Goal: Task Accomplishment & Management: Use online tool/utility

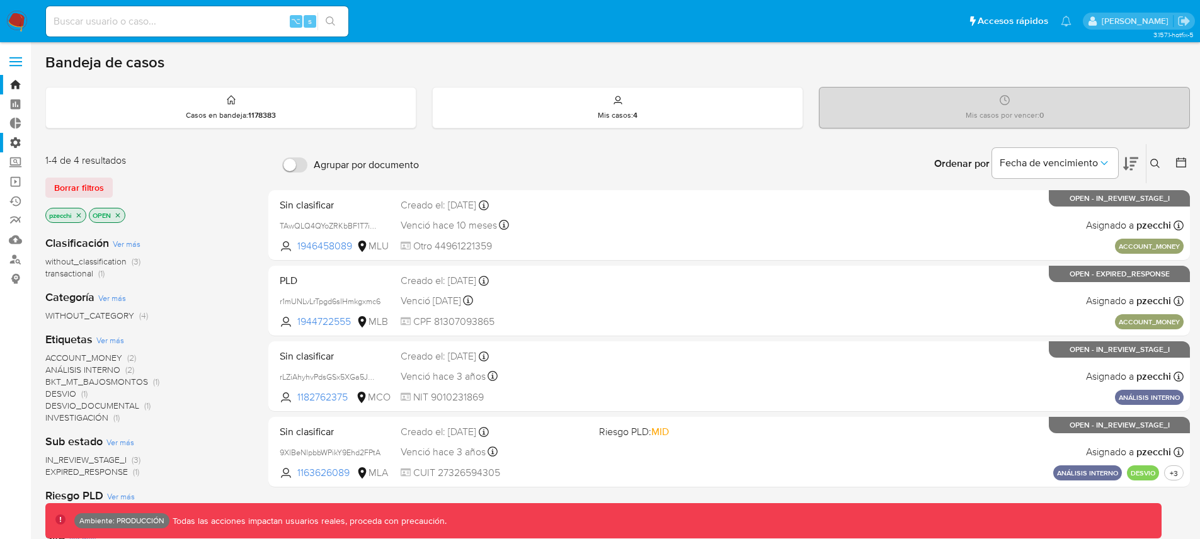
click at [18, 145] on label "Administración" at bounding box center [75, 143] width 150 height 20
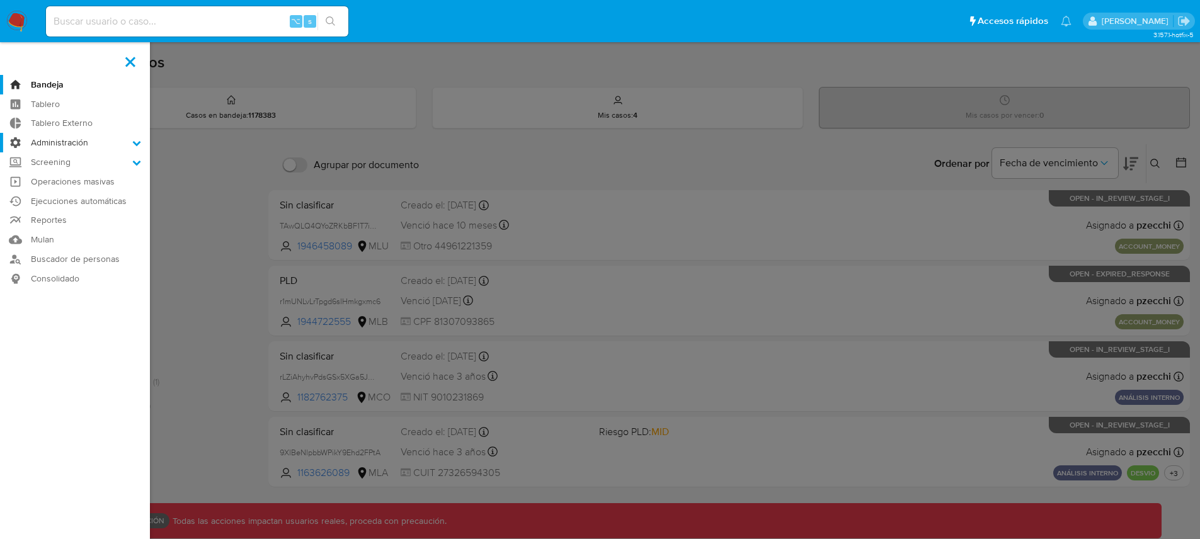
click at [0, 0] on input "Administración" at bounding box center [0, 0] width 0 height 0
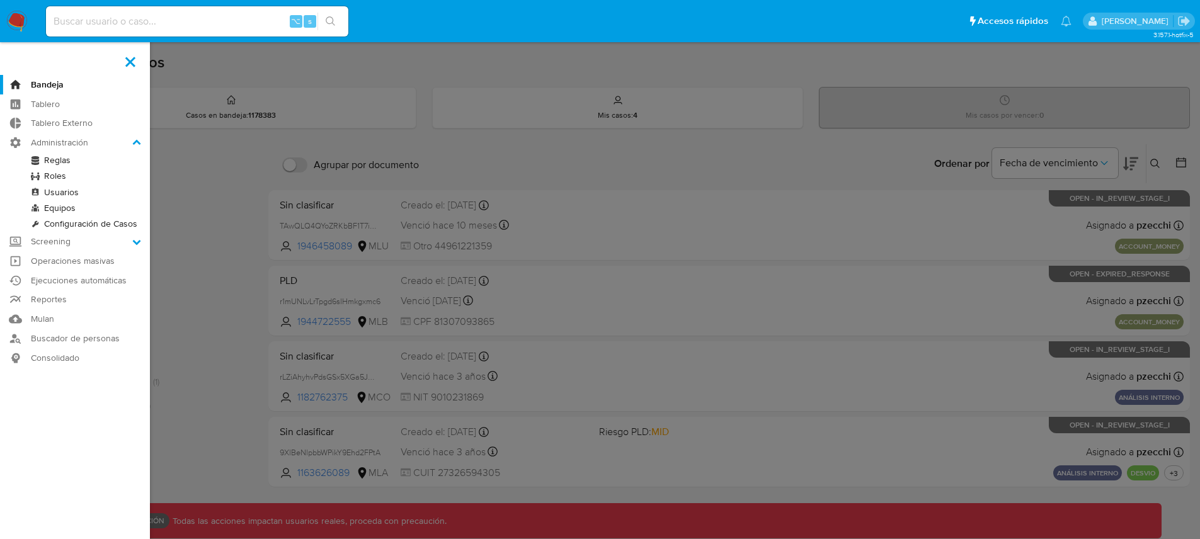
click at [72, 224] on link "Configuración de Casos" at bounding box center [75, 224] width 150 height 16
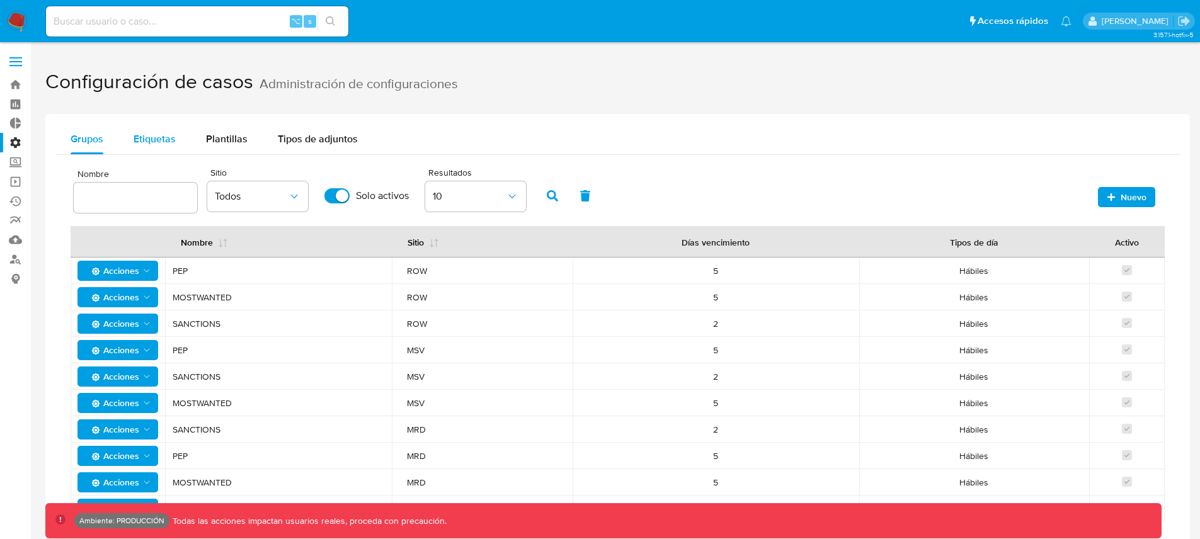
click at [157, 134] on span "Etiquetas" at bounding box center [155, 139] width 42 height 14
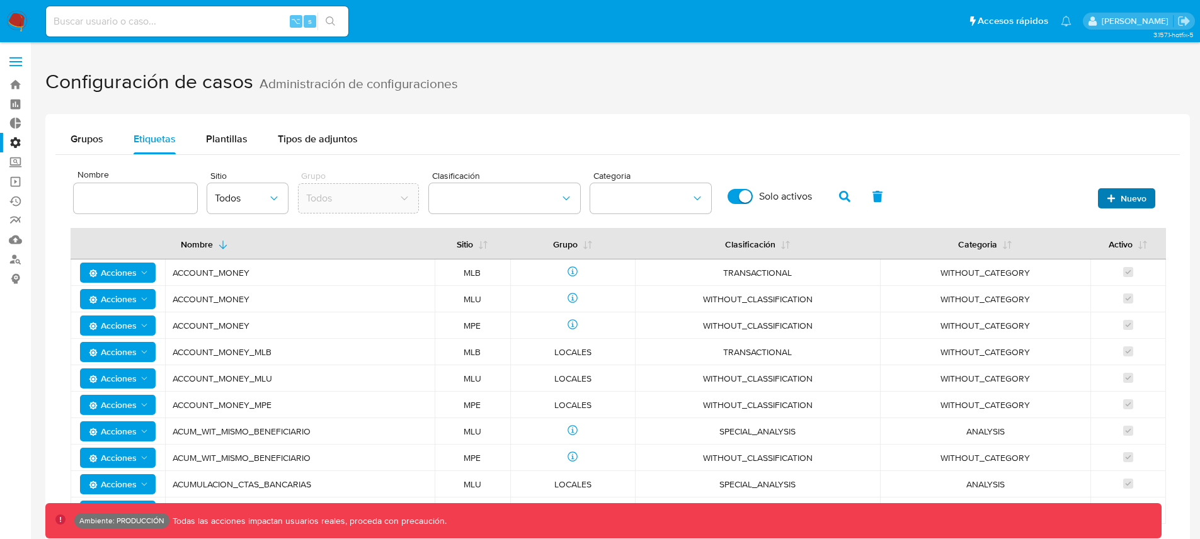
click at [1132, 195] on span "Nuevo" at bounding box center [1134, 198] width 26 height 20
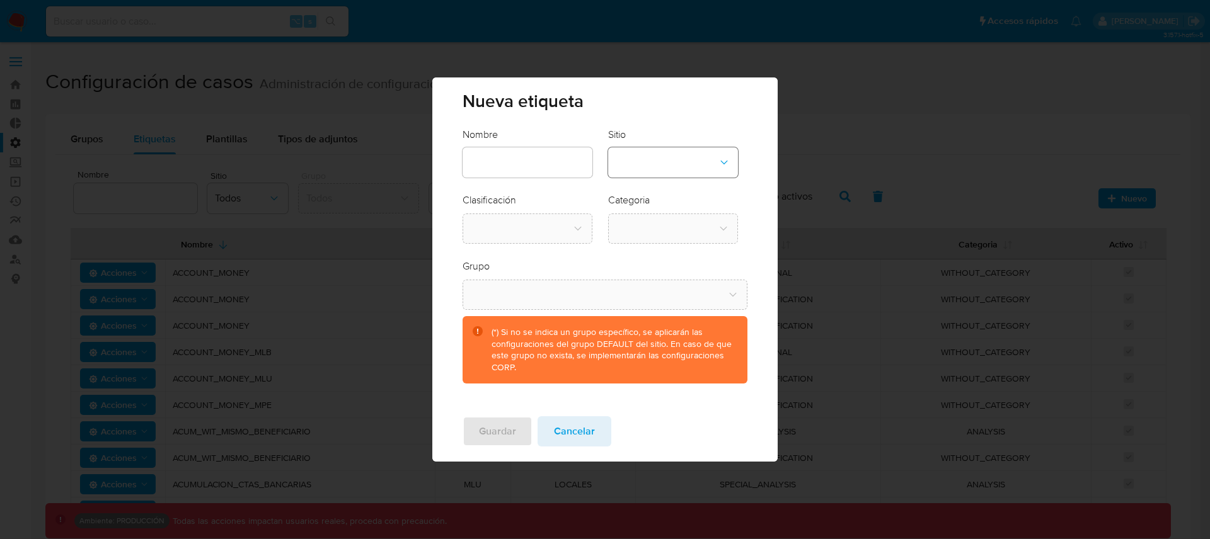
click at [718, 164] on icon "site-dropdown" at bounding box center [724, 162] width 13 height 13
click at [642, 238] on div "MLA" at bounding box center [668, 236] width 107 height 30
click at [563, 232] on button "classification-dropdown" at bounding box center [527, 229] width 130 height 30
